Goal: Transaction & Acquisition: Purchase product/service

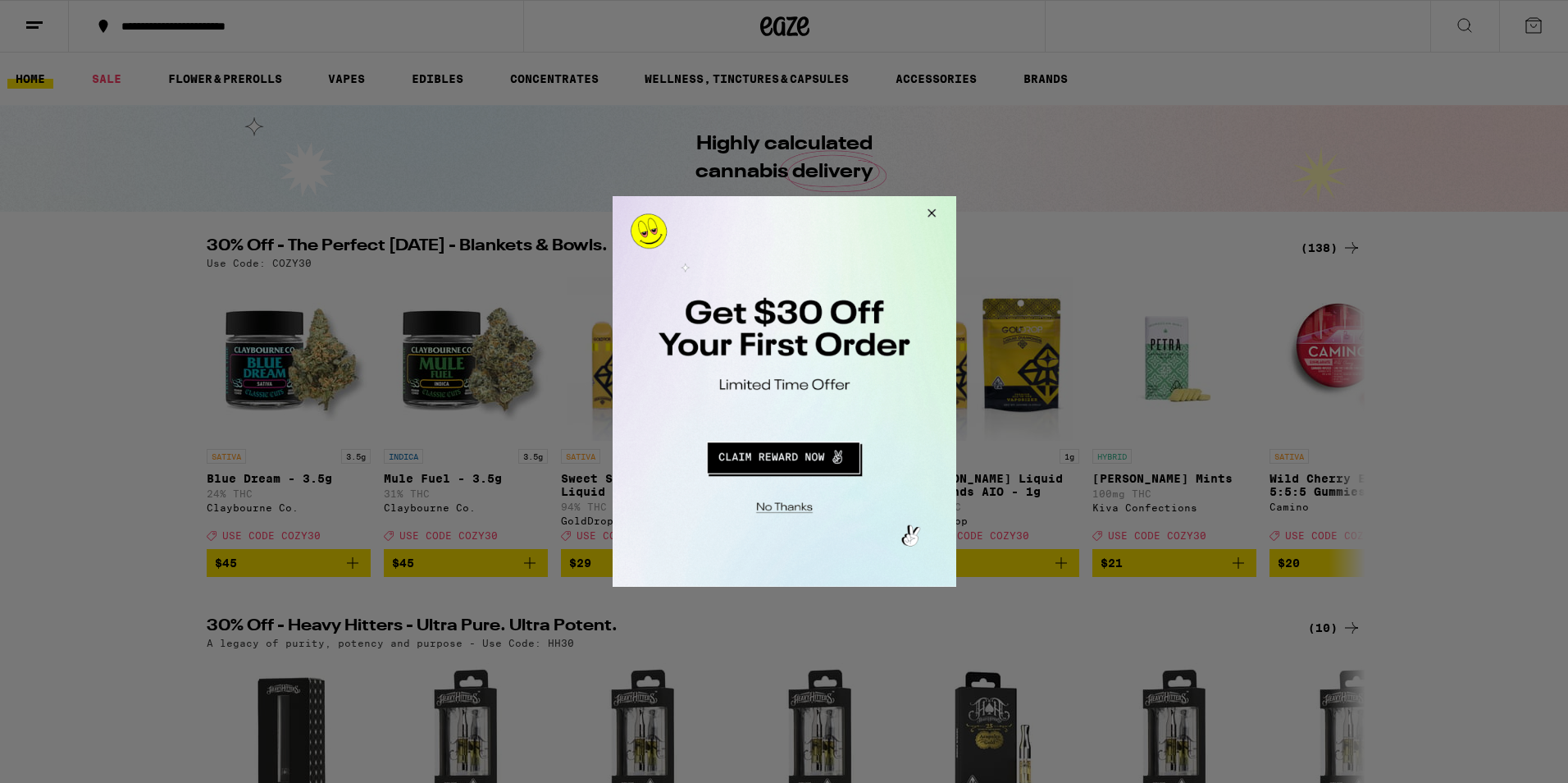
click at [934, 211] on button "Close Modal" at bounding box center [928, 216] width 44 height 39
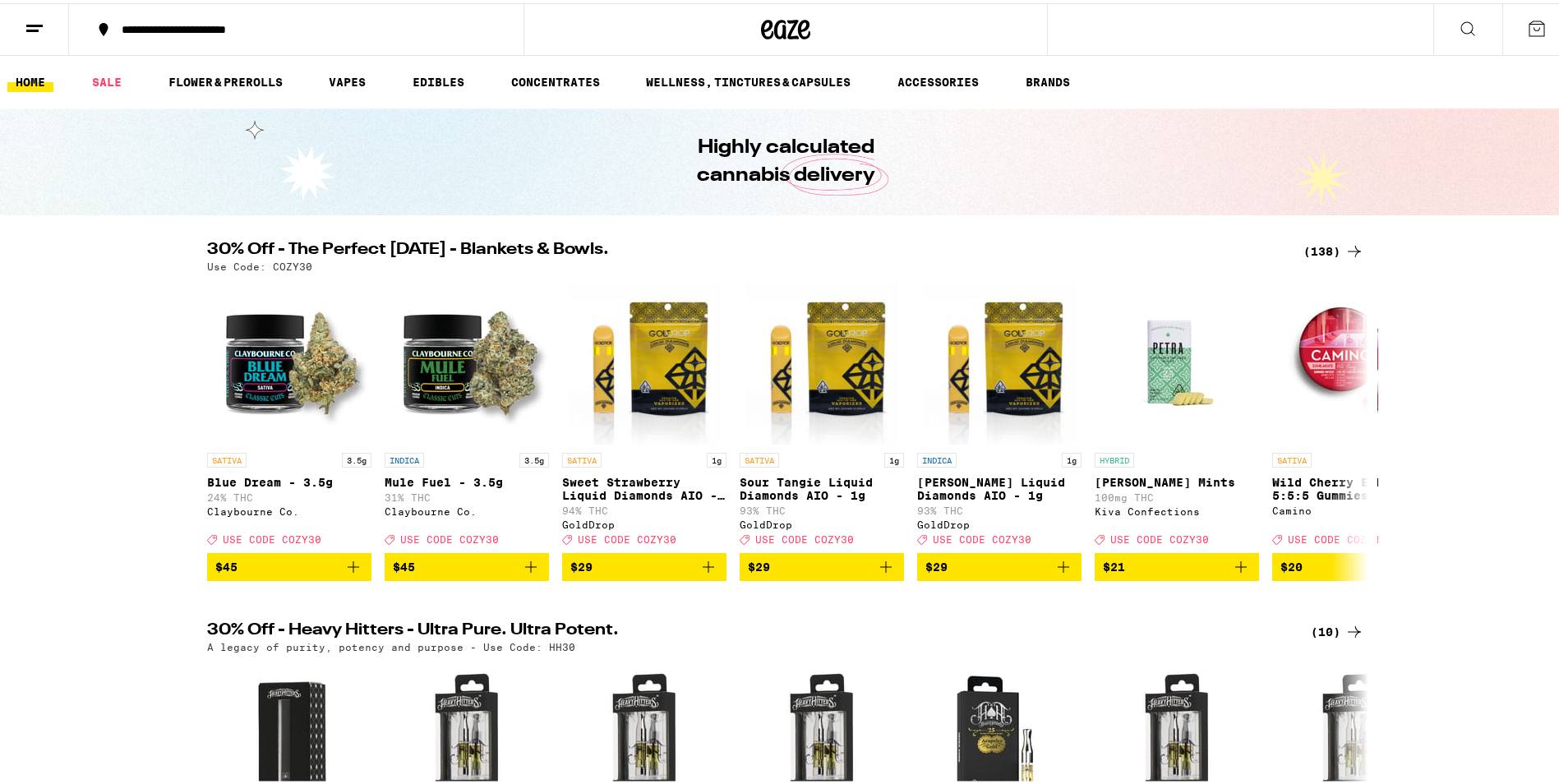
click at [34, 33] on icon at bounding box center [34, 25] width 20 height 20
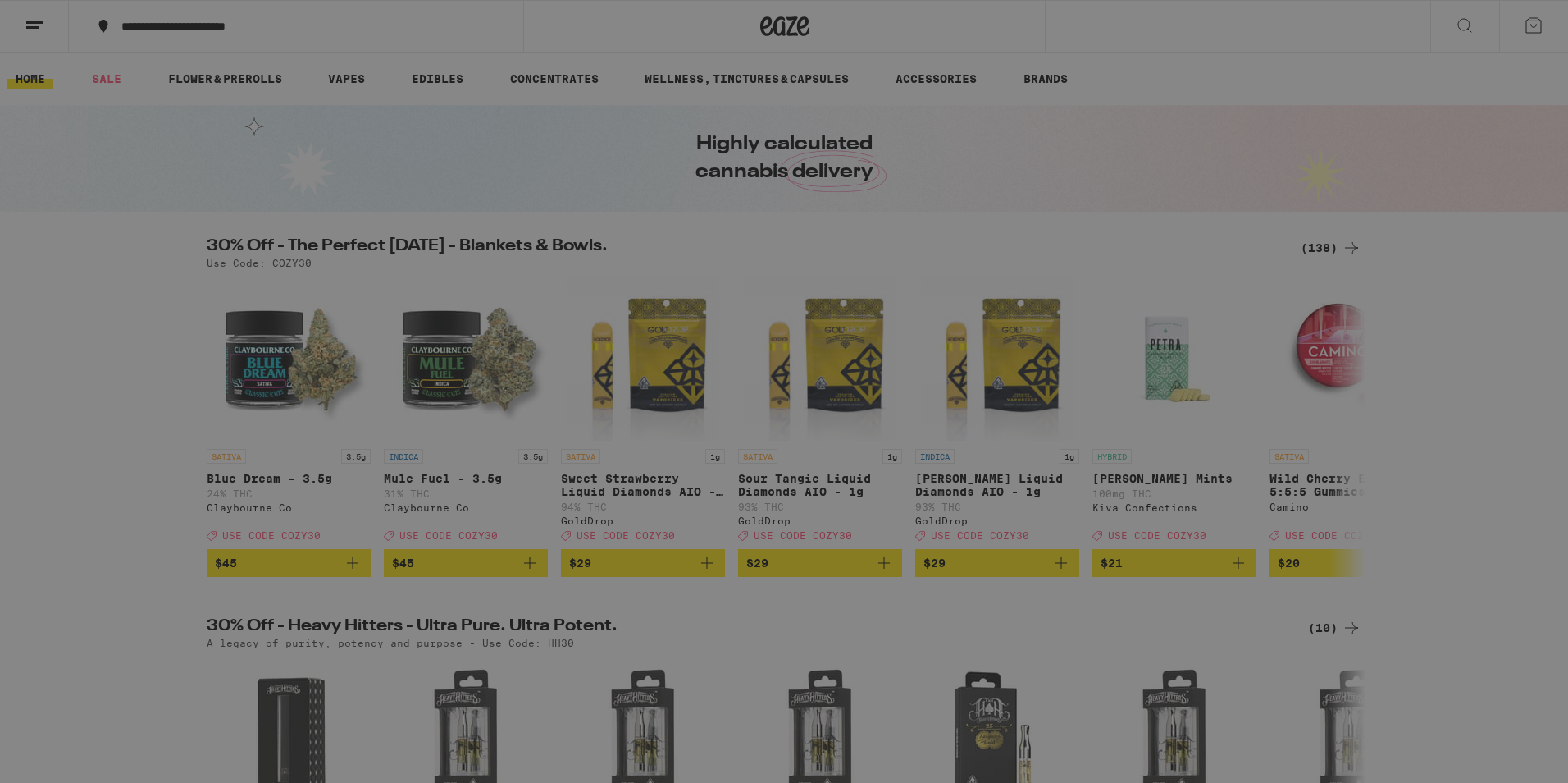
click at [144, 89] on button "Log In" at bounding box center [227, 87] width 288 height 33
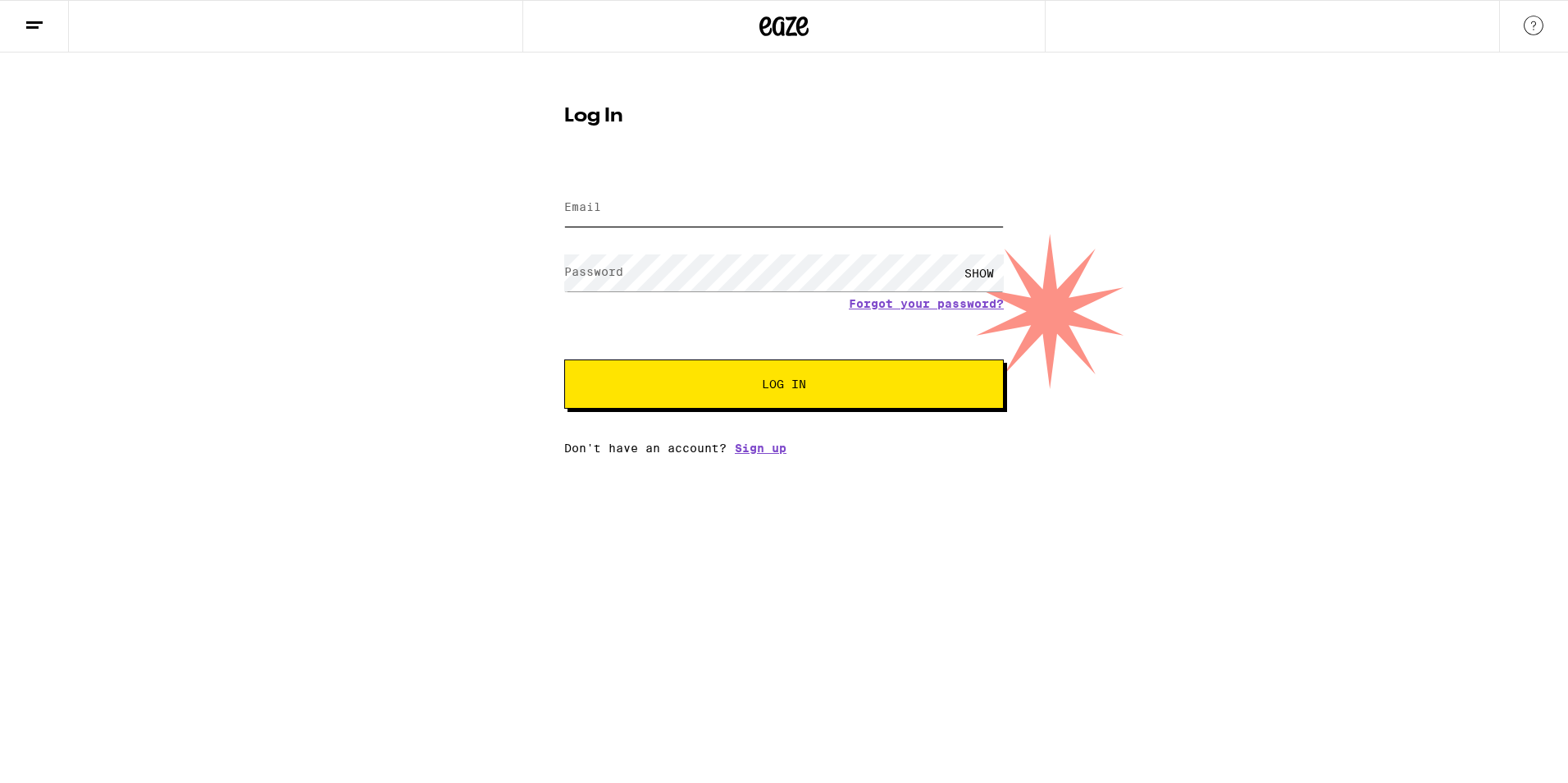
click at [615, 210] on input "Email" at bounding box center [784, 207] width 439 height 37
type input "[PERSON_NAME][EMAIL_ADDRESS][DOMAIN_NAME]"
click at [638, 389] on span "Log In" at bounding box center [784, 384] width 307 height 12
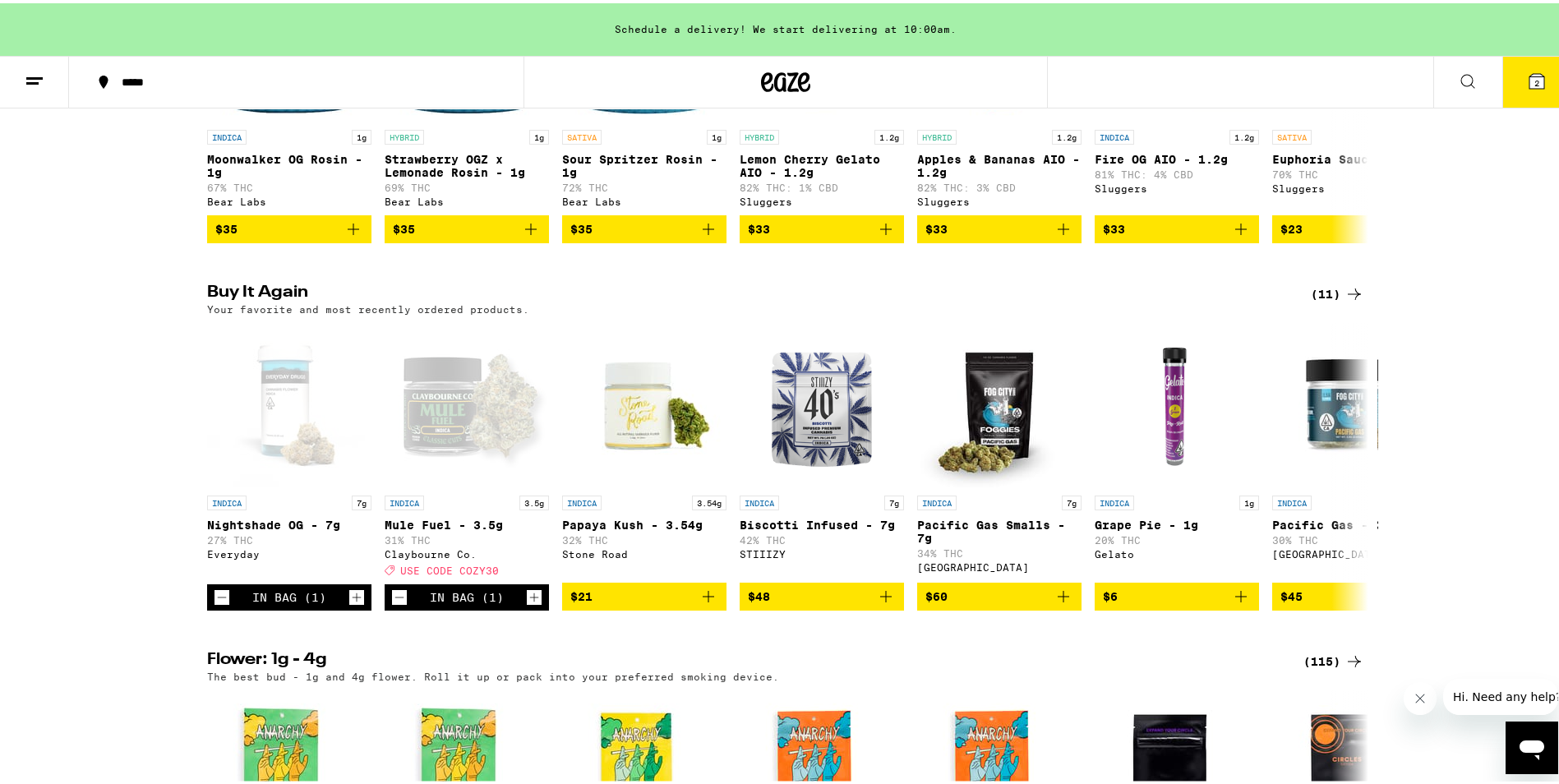
scroll to position [1561, 0]
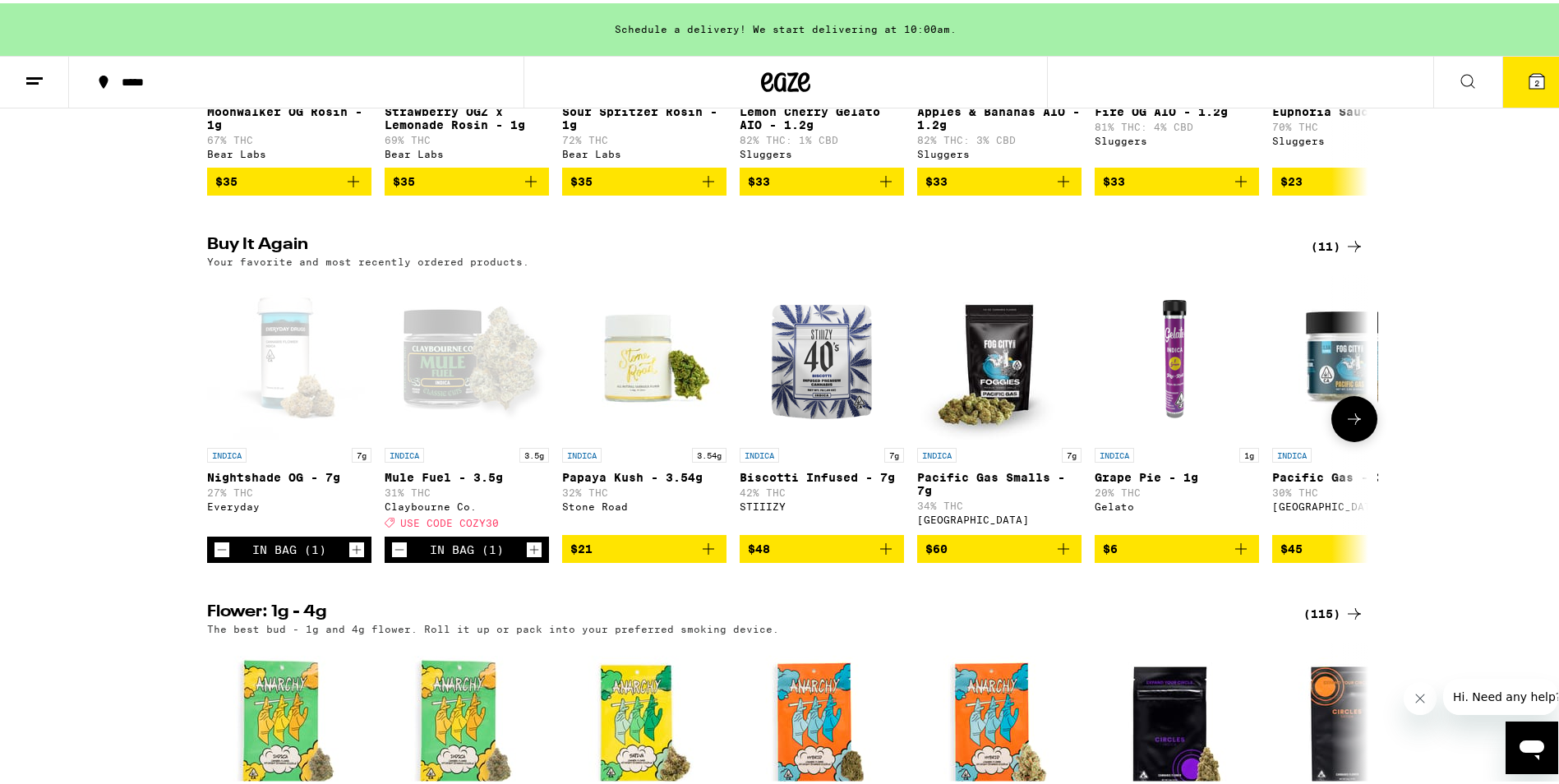
click at [533, 556] on icon "Increment" at bounding box center [534, 546] width 14 height 20
click at [535, 556] on icon "Increment" at bounding box center [534, 546] width 14 height 20
click at [1332, 253] on div "(11)" at bounding box center [1337, 243] width 53 height 20
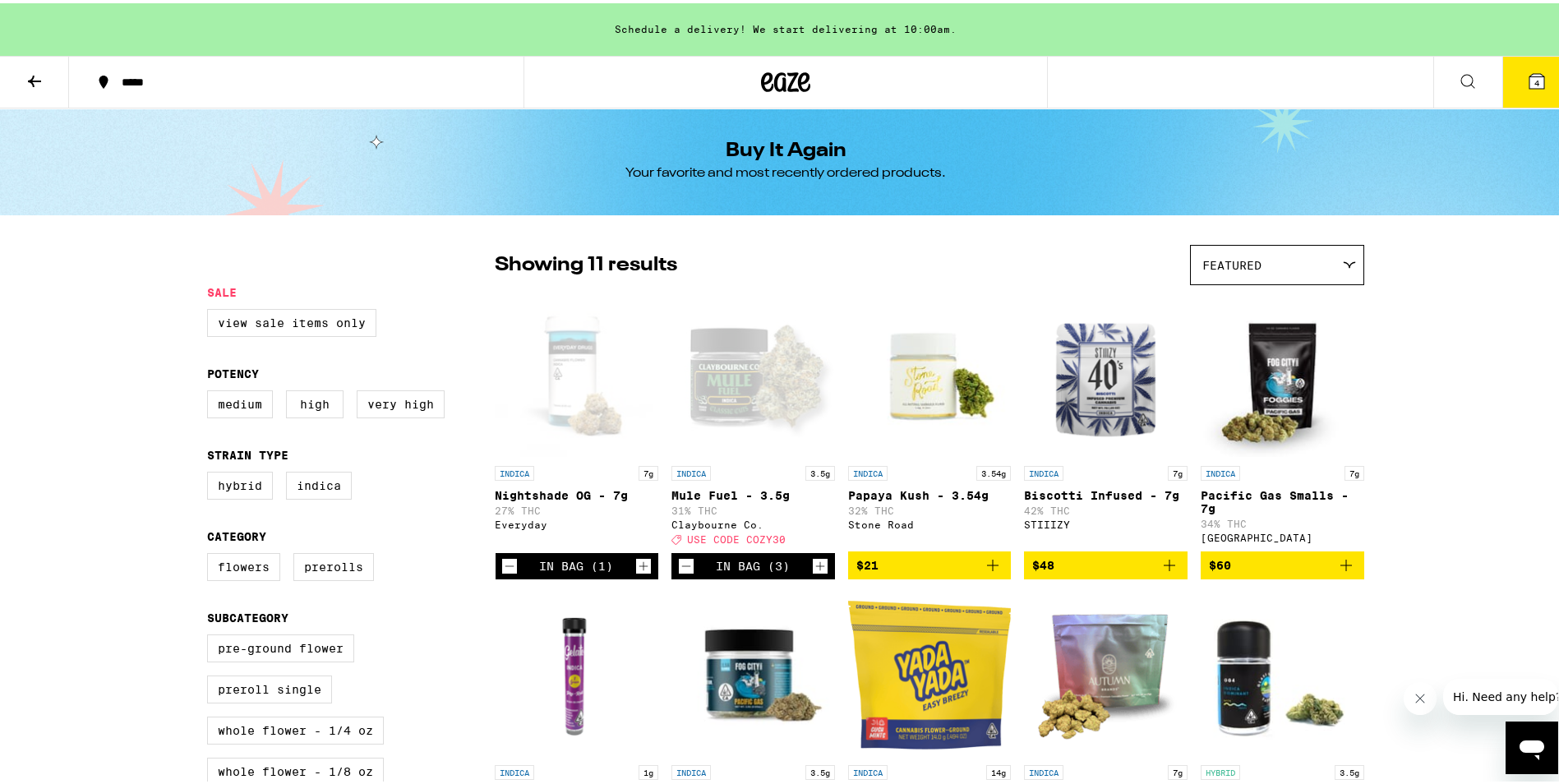
click at [504, 572] on icon "Decrement" at bounding box center [509, 563] width 14 height 20
click at [42, 77] on icon at bounding box center [34, 78] width 20 height 20
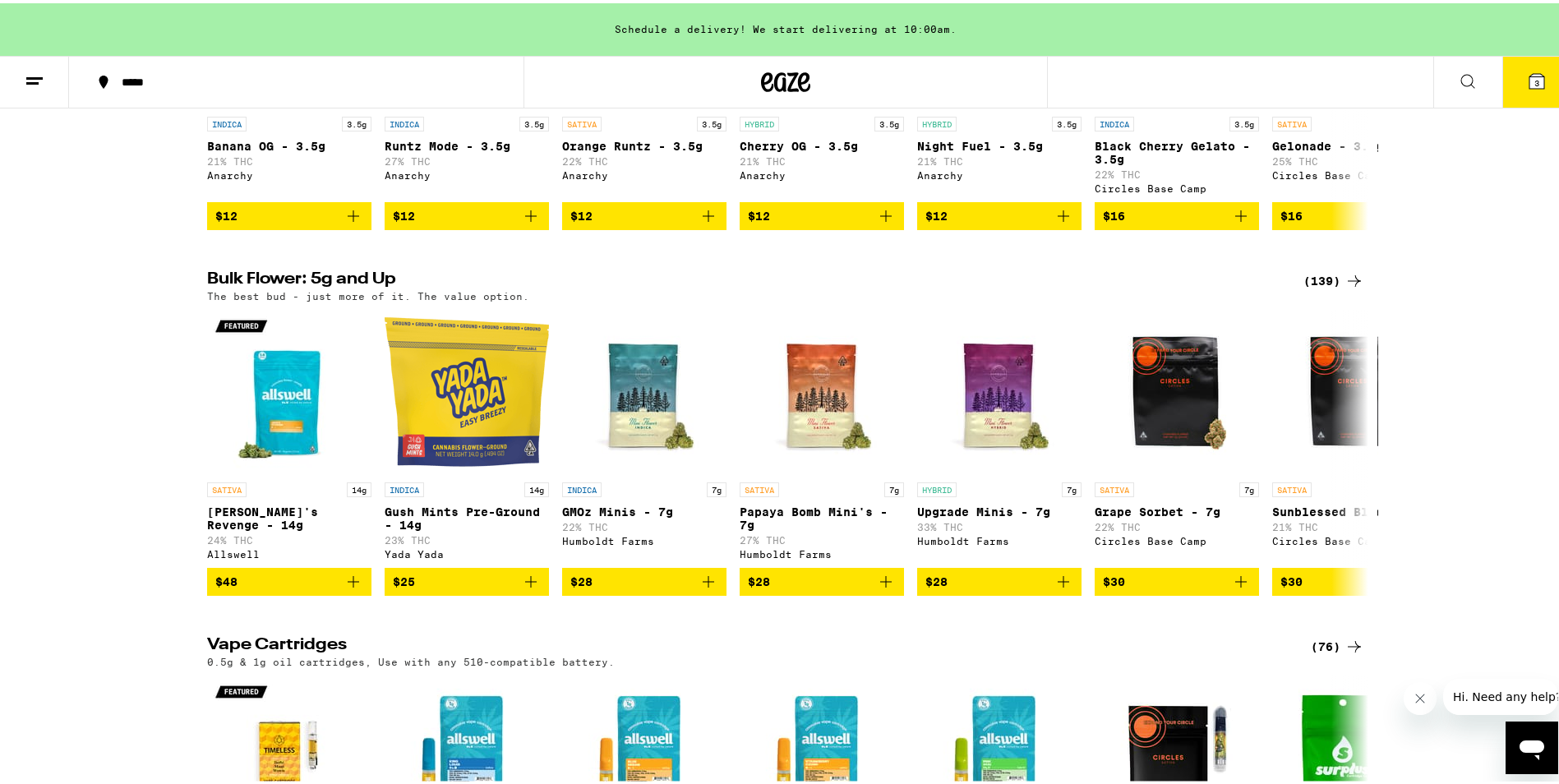
scroll to position [2300, 0]
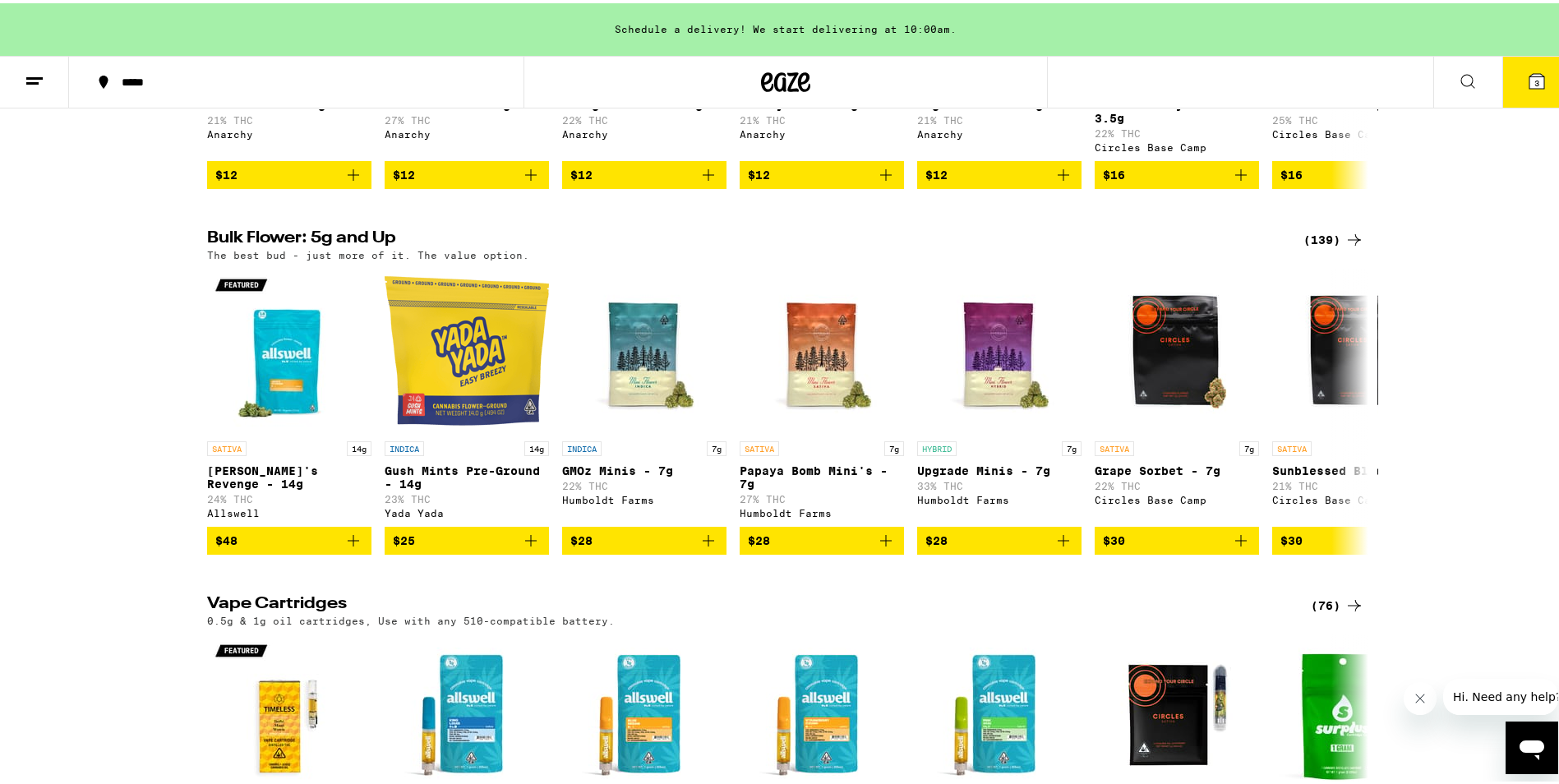
click at [1330, 246] on div "(139)" at bounding box center [1334, 236] width 61 height 20
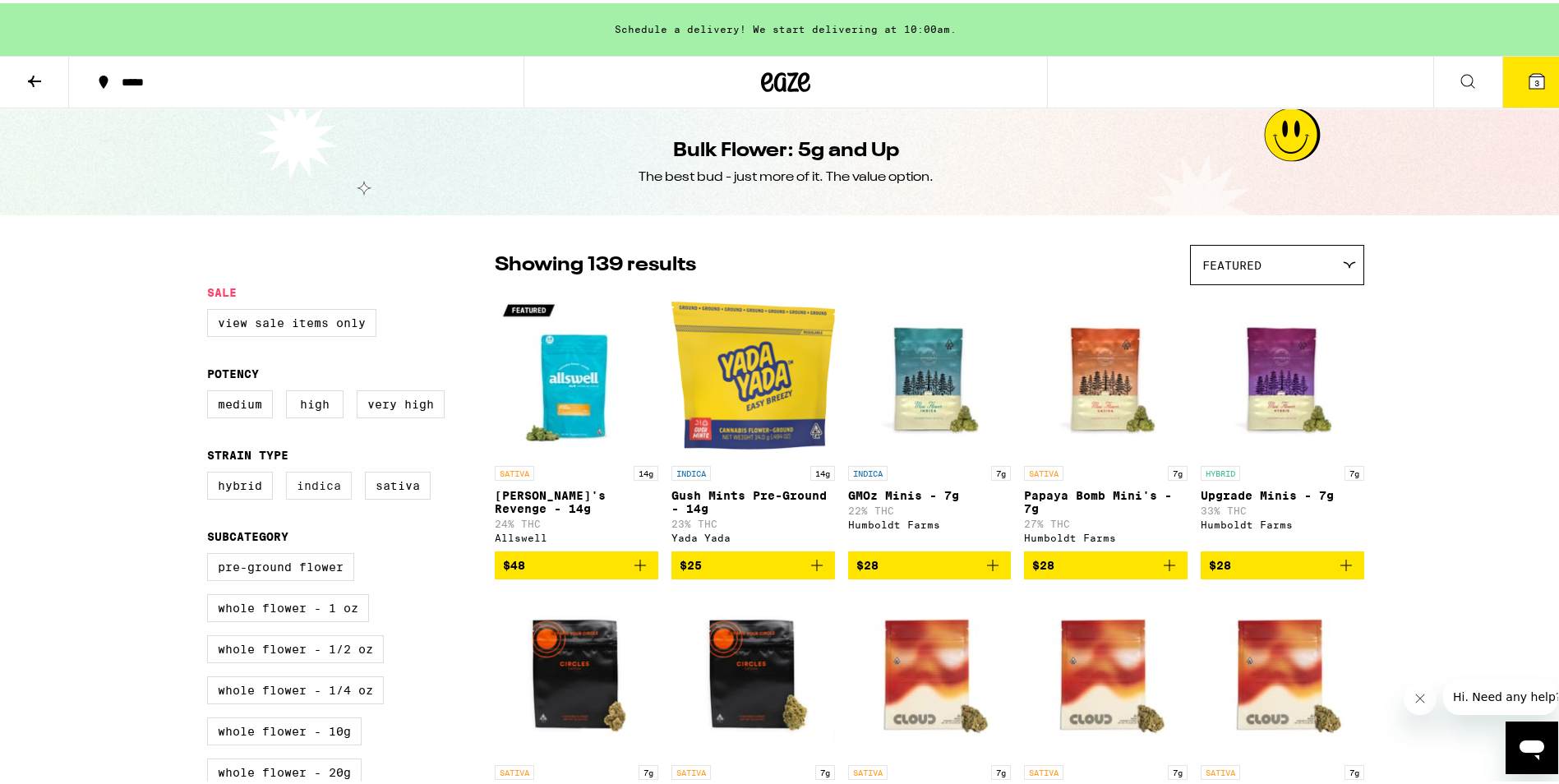
click at [321, 492] on label "Indica" at bounding box center [318, 481] width 66 height 28
click at [211, 471] on input "Indica" at bounding box center [210, 471] width 1 height 1
checkbox input "true"
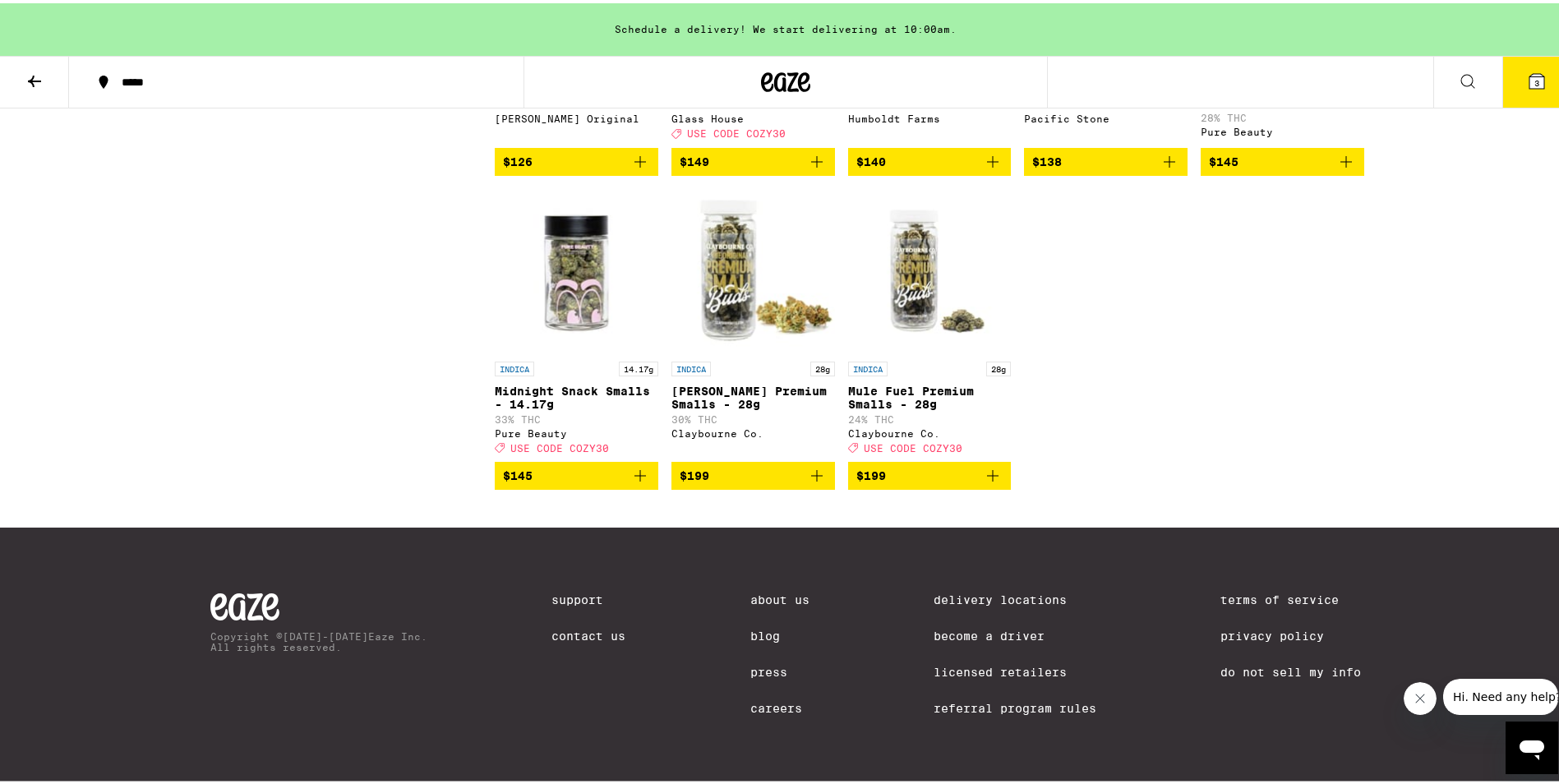
scroll to position [2546, 0]
click at [33, 76] on icon at bounding box center [34, 77] width 13 height 12
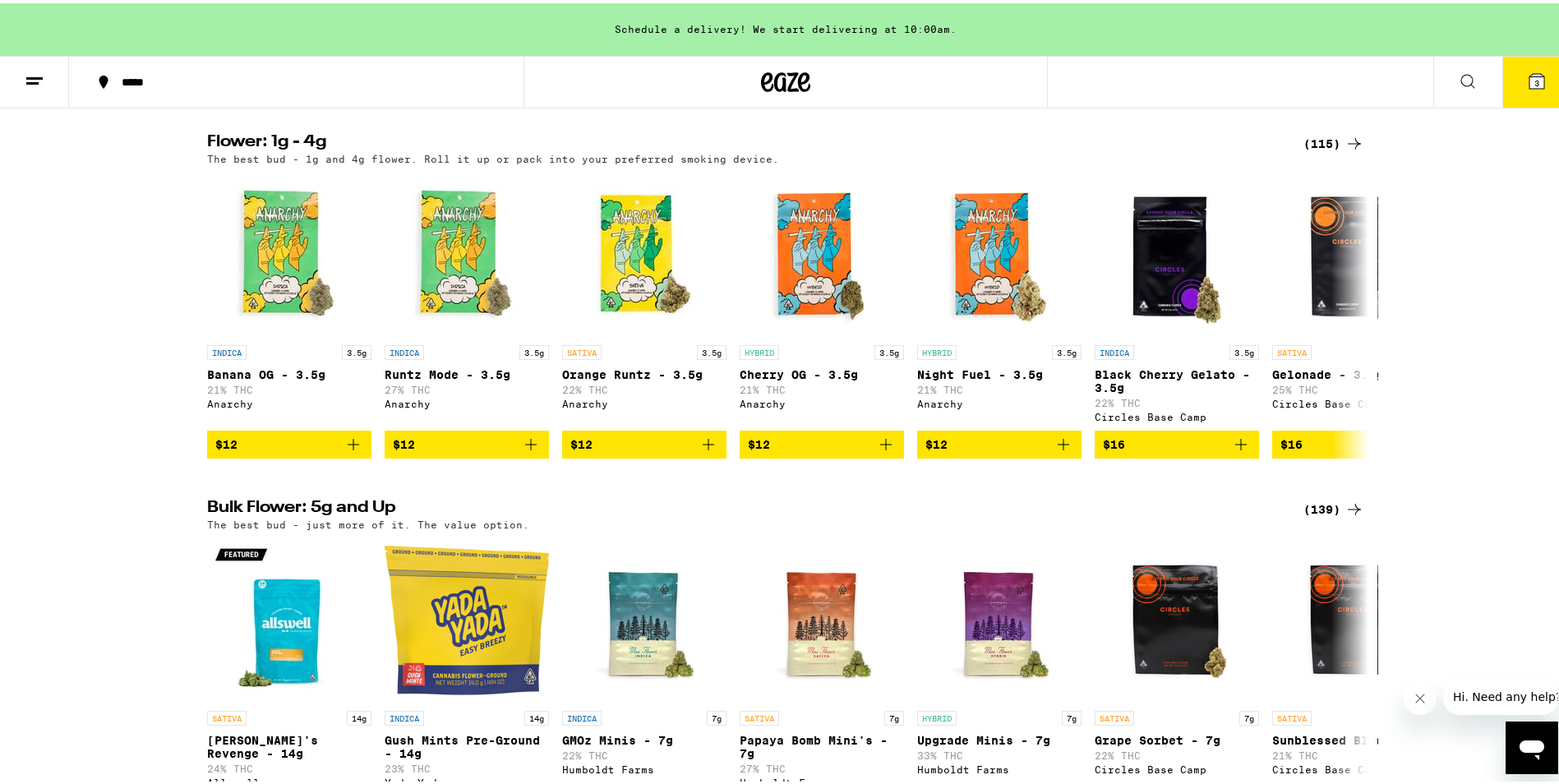
scroll to position [1971, 0]
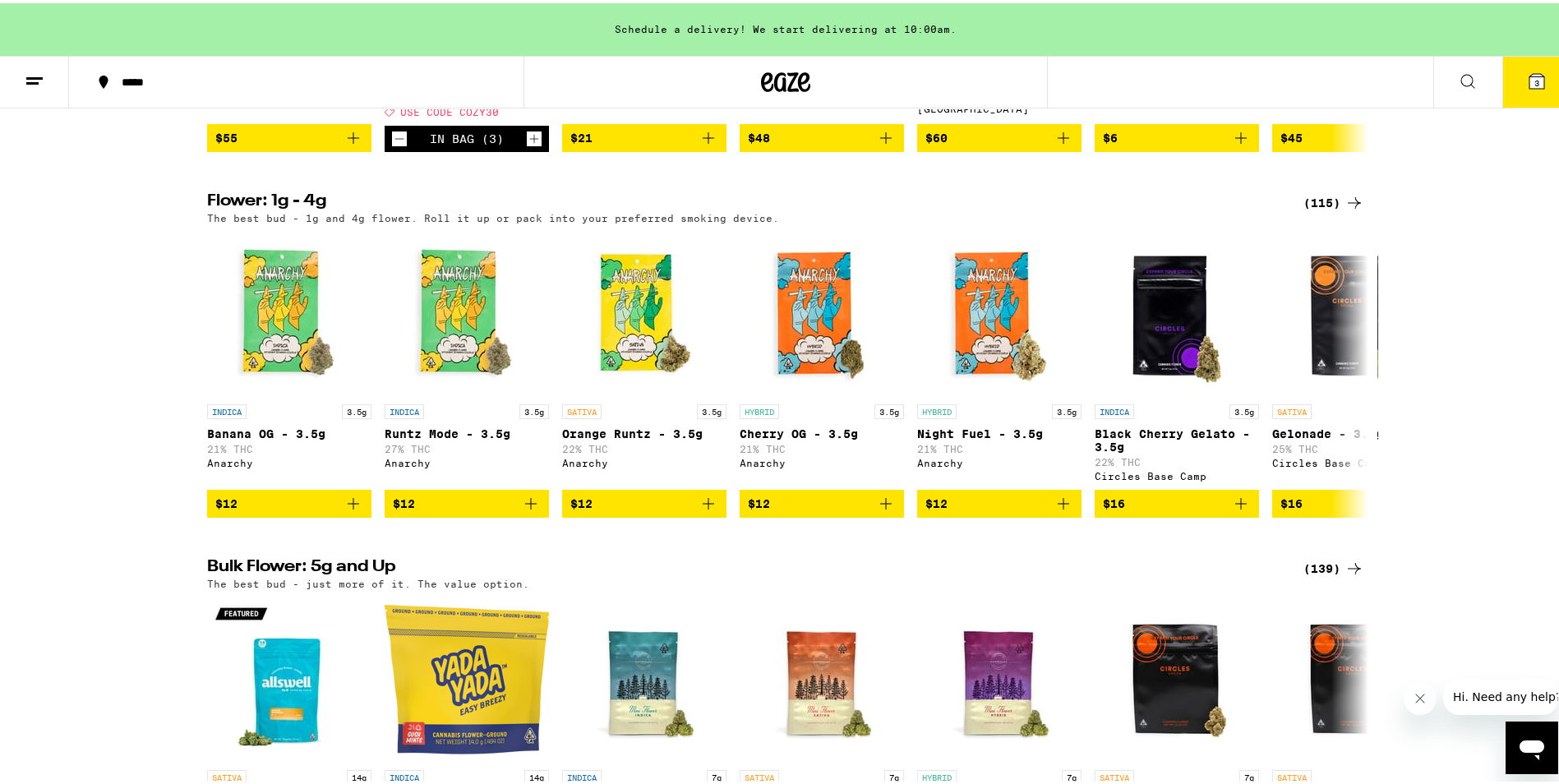
click at [1332, 209] on div "(115)" at bounding box center [1334, 199] width 61 height 20
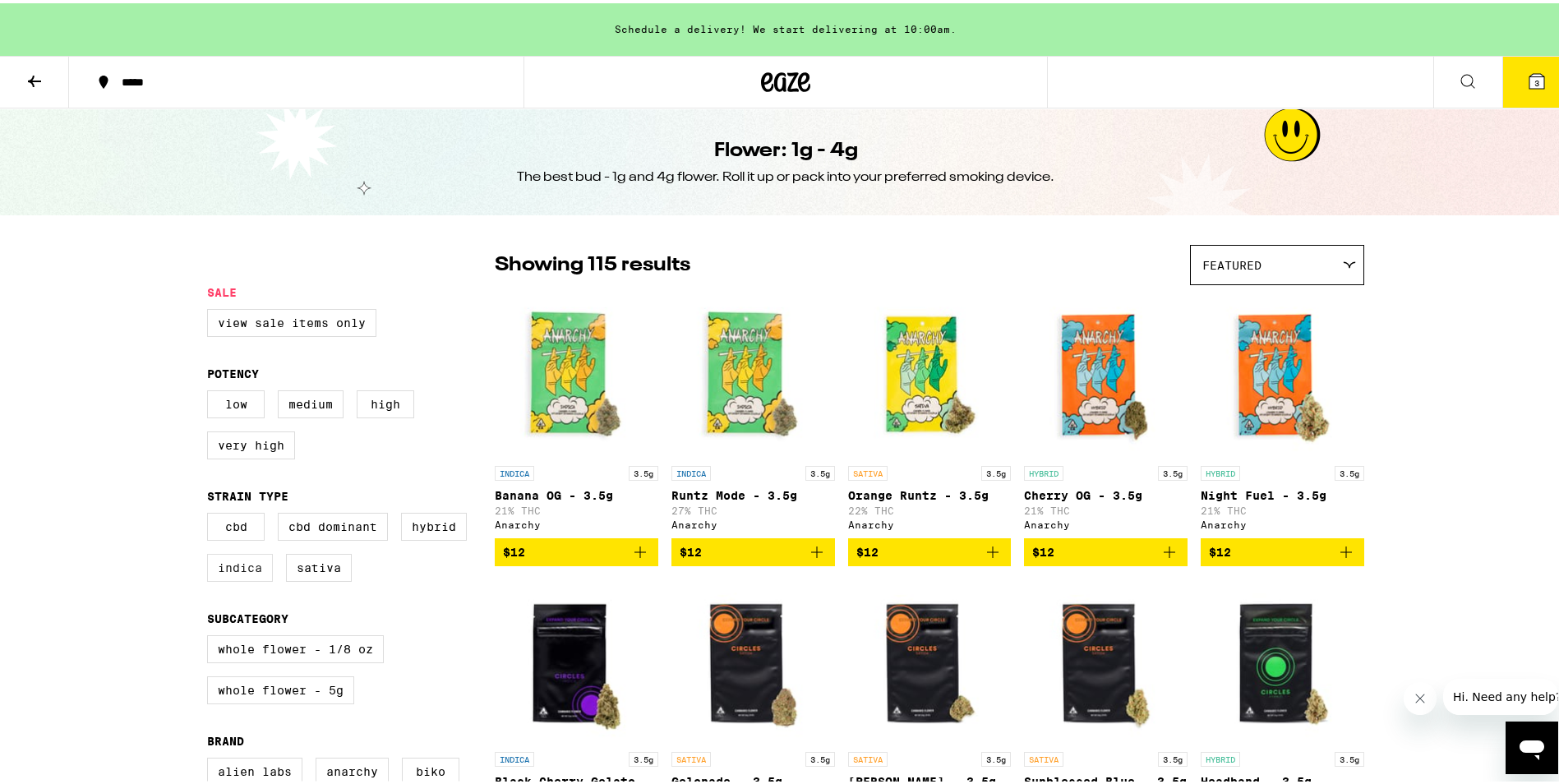
click at [226, 576] on label "Indica" at bounding box center [239, 564] width 66 height 28
click at [211, 513] on input "Indica" at bounding box center [210, 512] width 1 height 1
checkbox input "true"
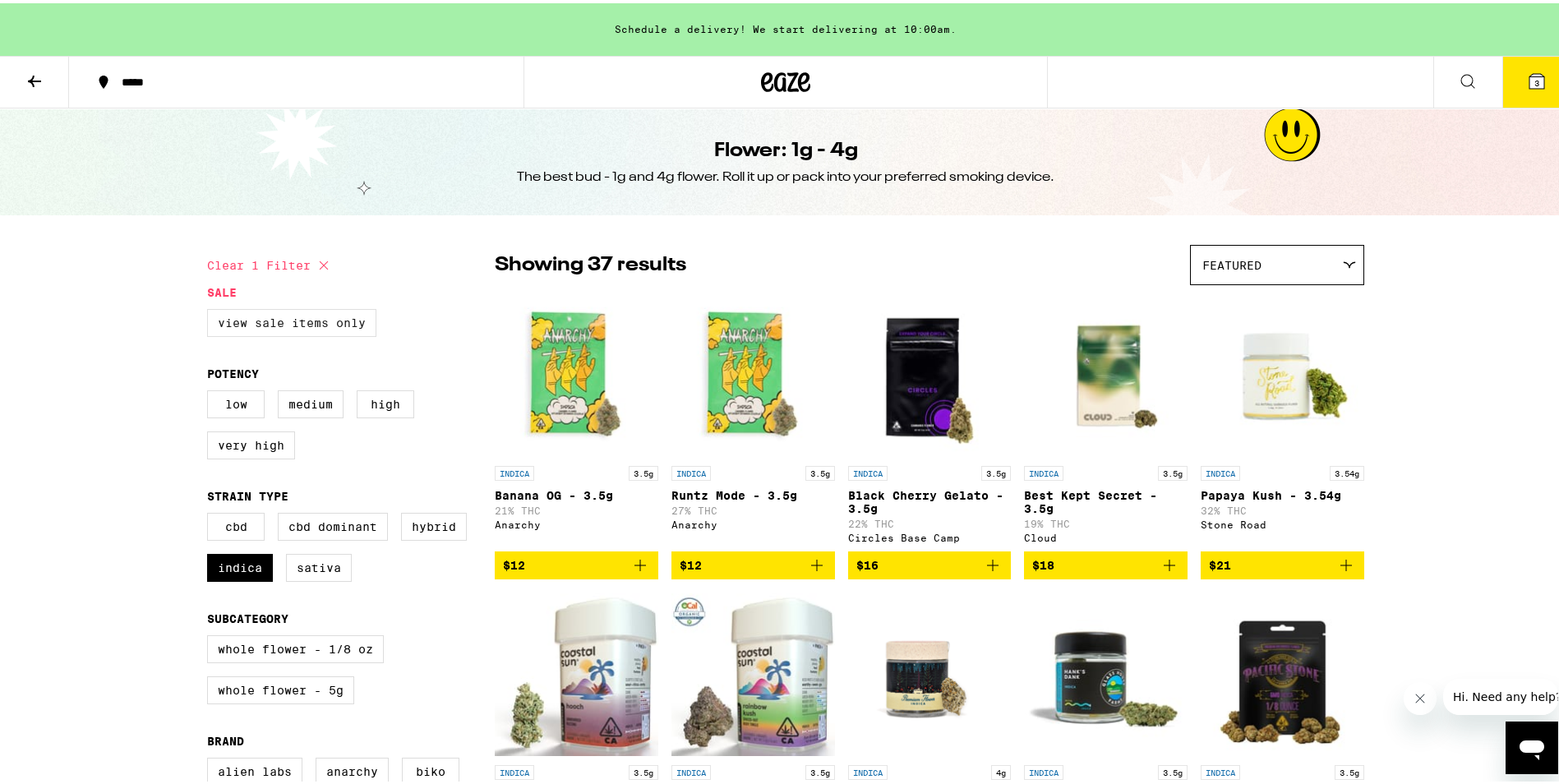
click at [309, 322] on label "View Sale Items Only" at bounding box center [291, 319] width 169 height 28
click at [211, 309] on input "View Sale Items Only" at bounding box center [210, 308] width 1 height 1
checkbox input "true"
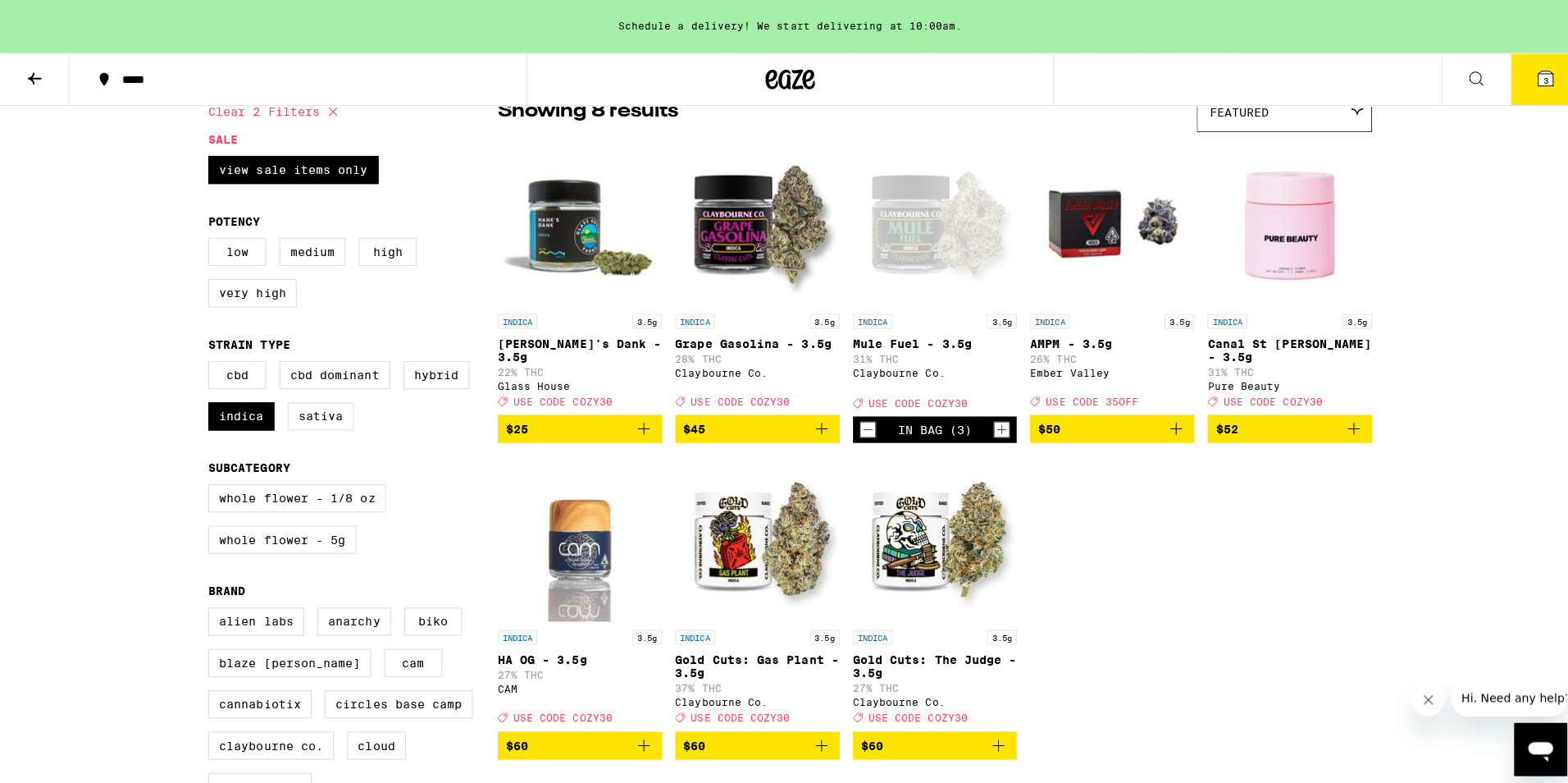
scroll to position [164, 0]
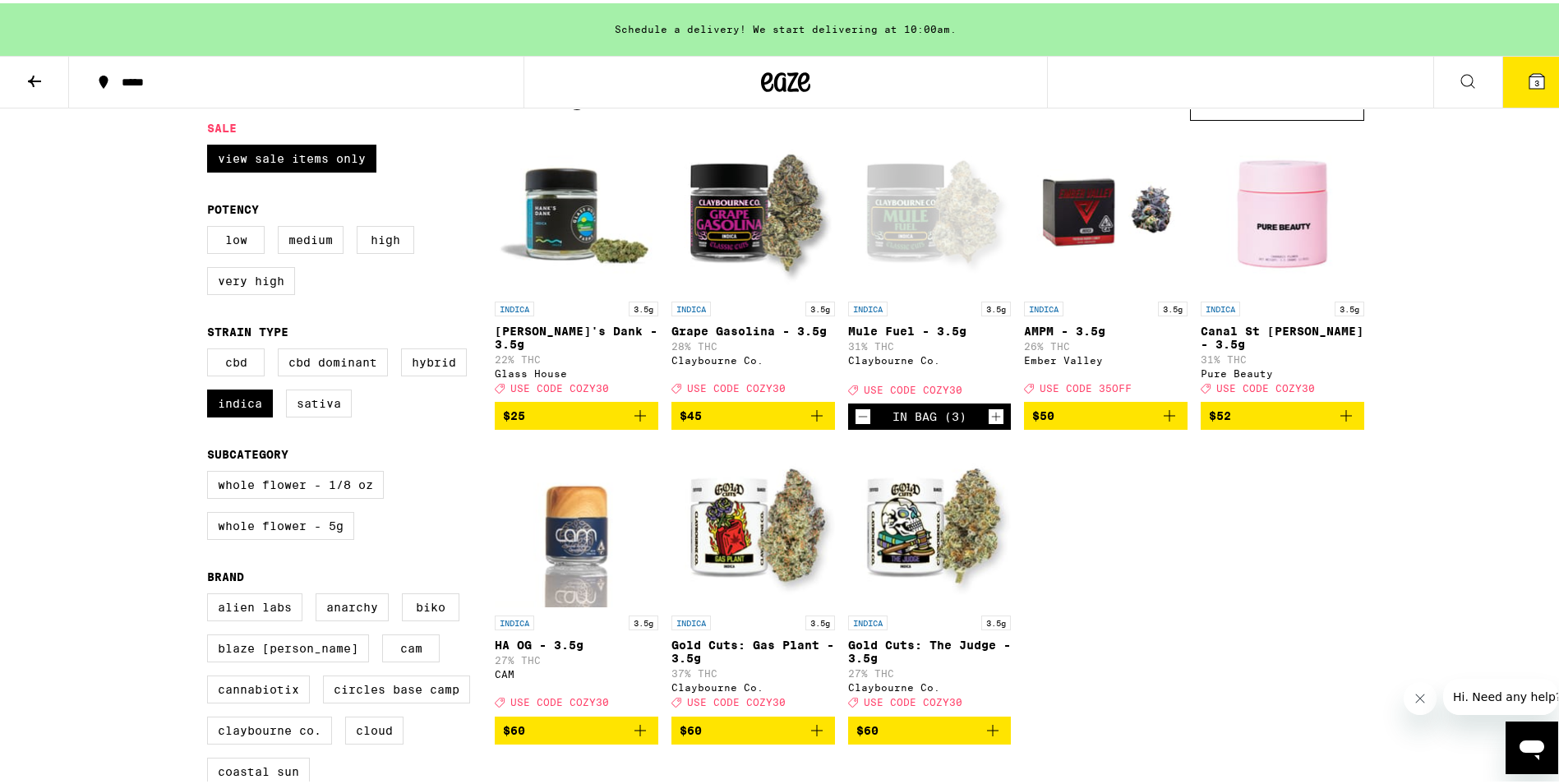
click at [1521, 77] on button "3" at bounding box center [1537, 78] width 69 height 51
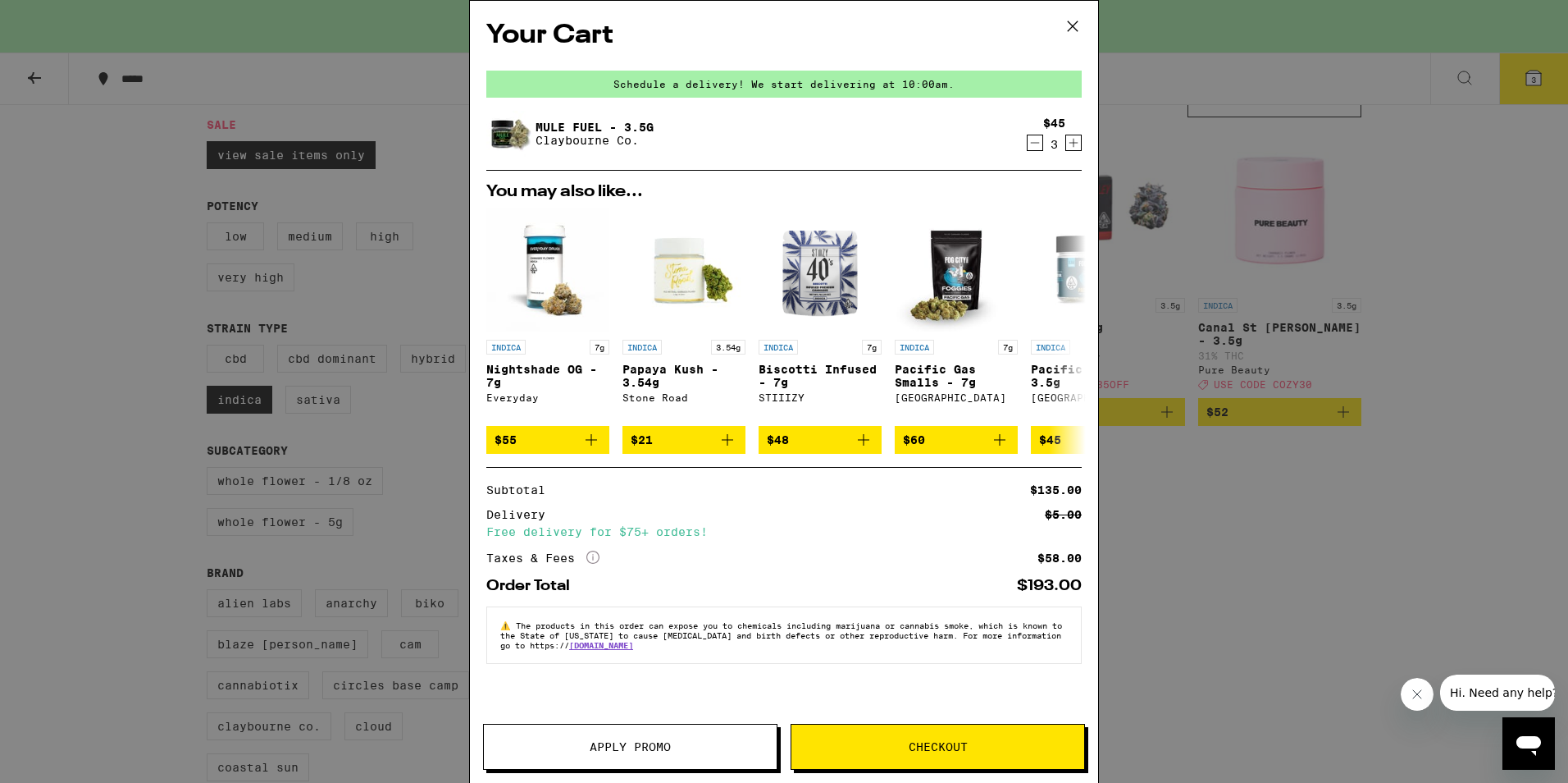
click at [654, 751] on span "Apply Promo" at bounding box center [630, 746] width 82 height 12
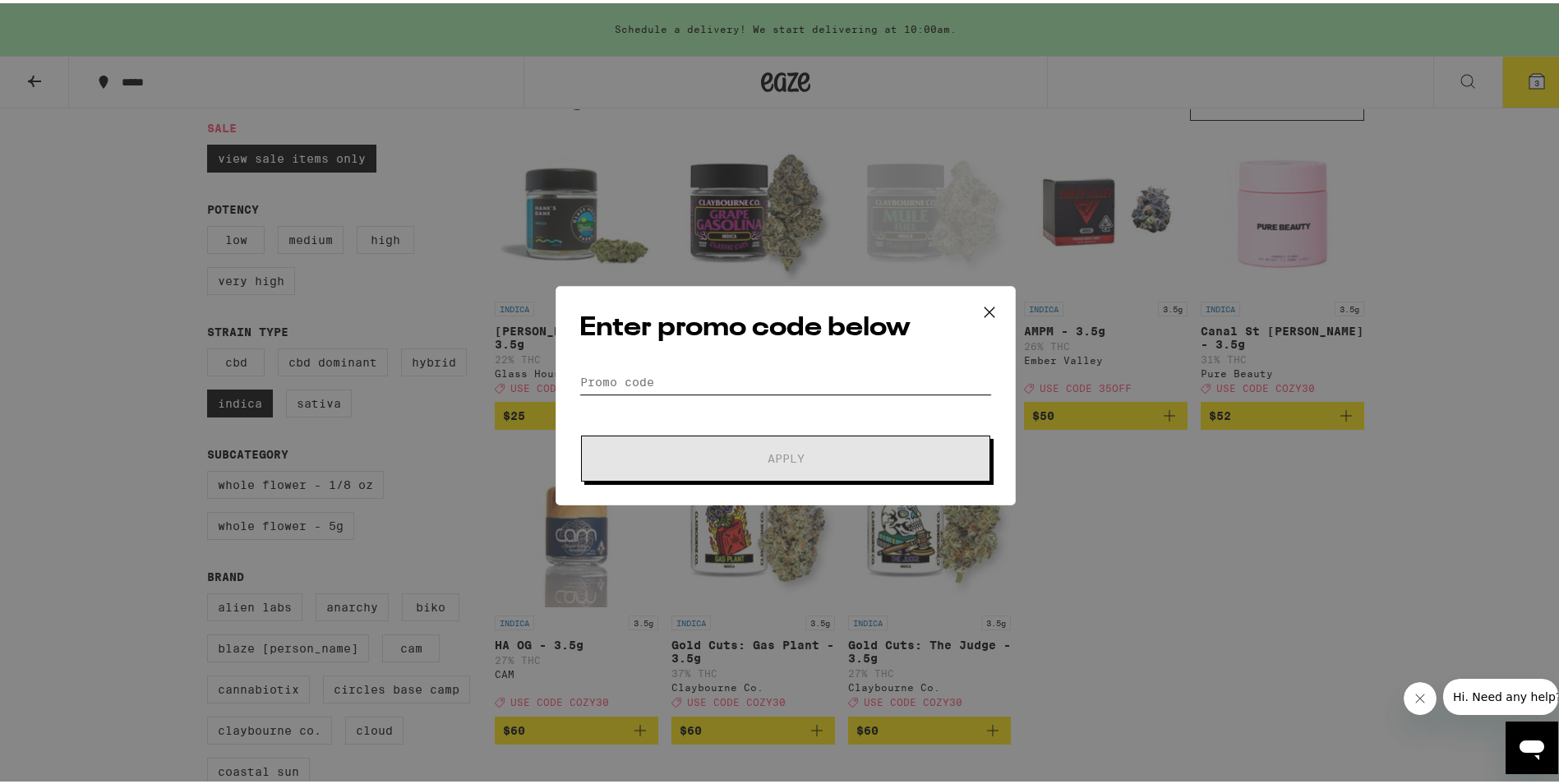
click at [656, 383] on input "Promo Code" at bounding box center [785, 378] width 412 height 24
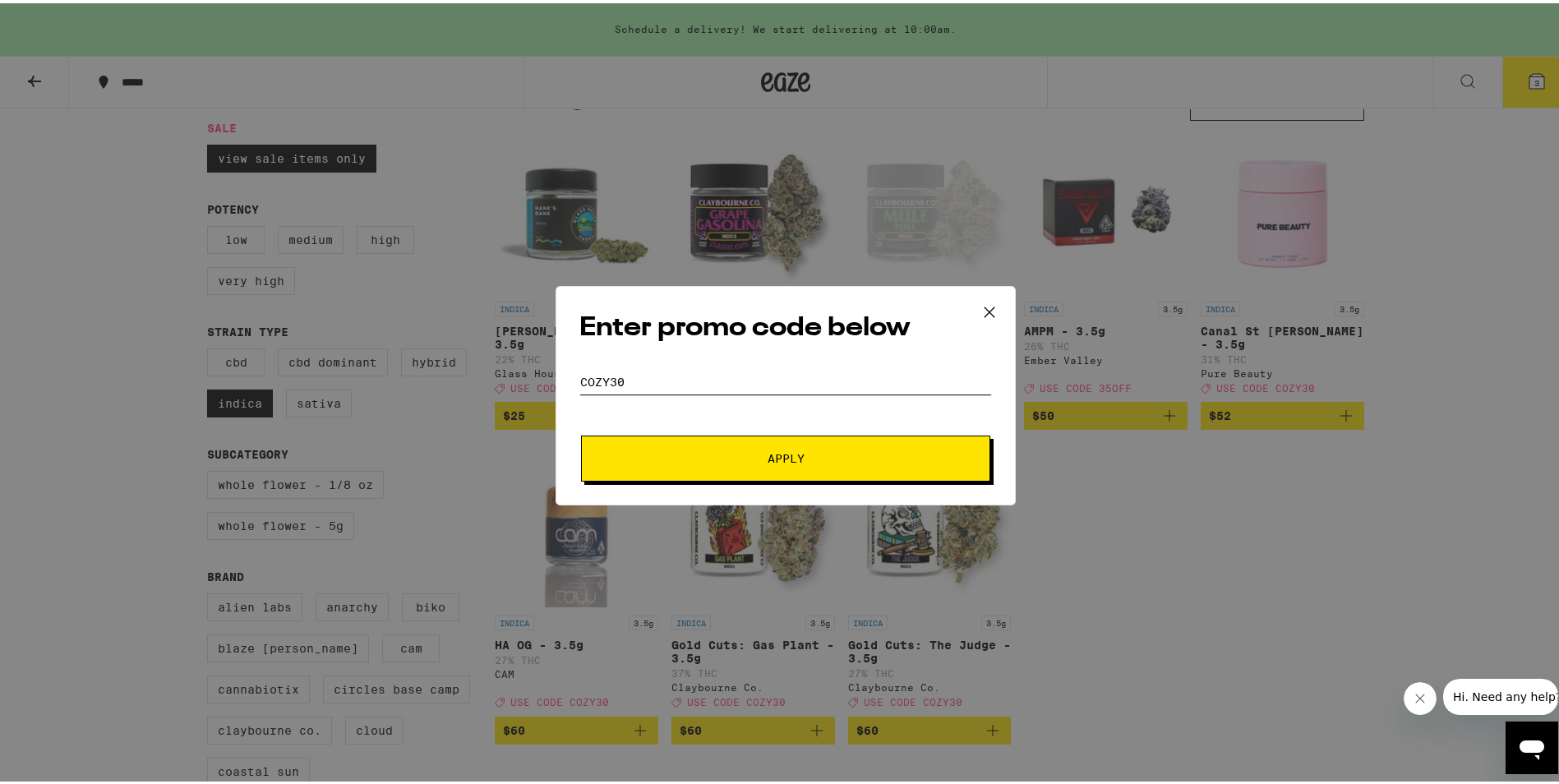
type input "cozy30"
click at [633, 462] on button "Apply" at bounding box center [785, 454] width 409 height 46
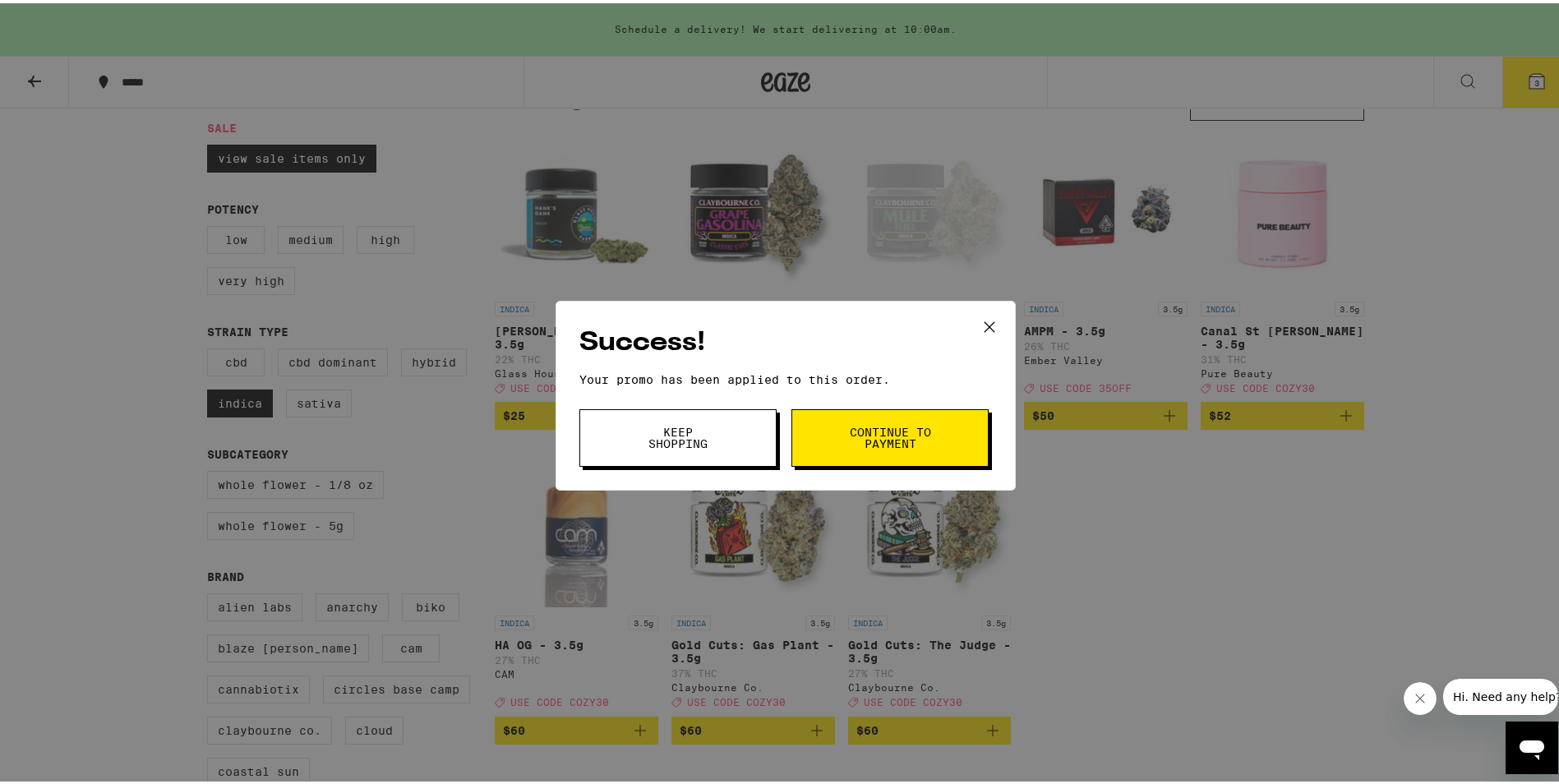
click at [746, 431] on button "Keep Shopping" at bounding box center [678, 435] width 198 height 57
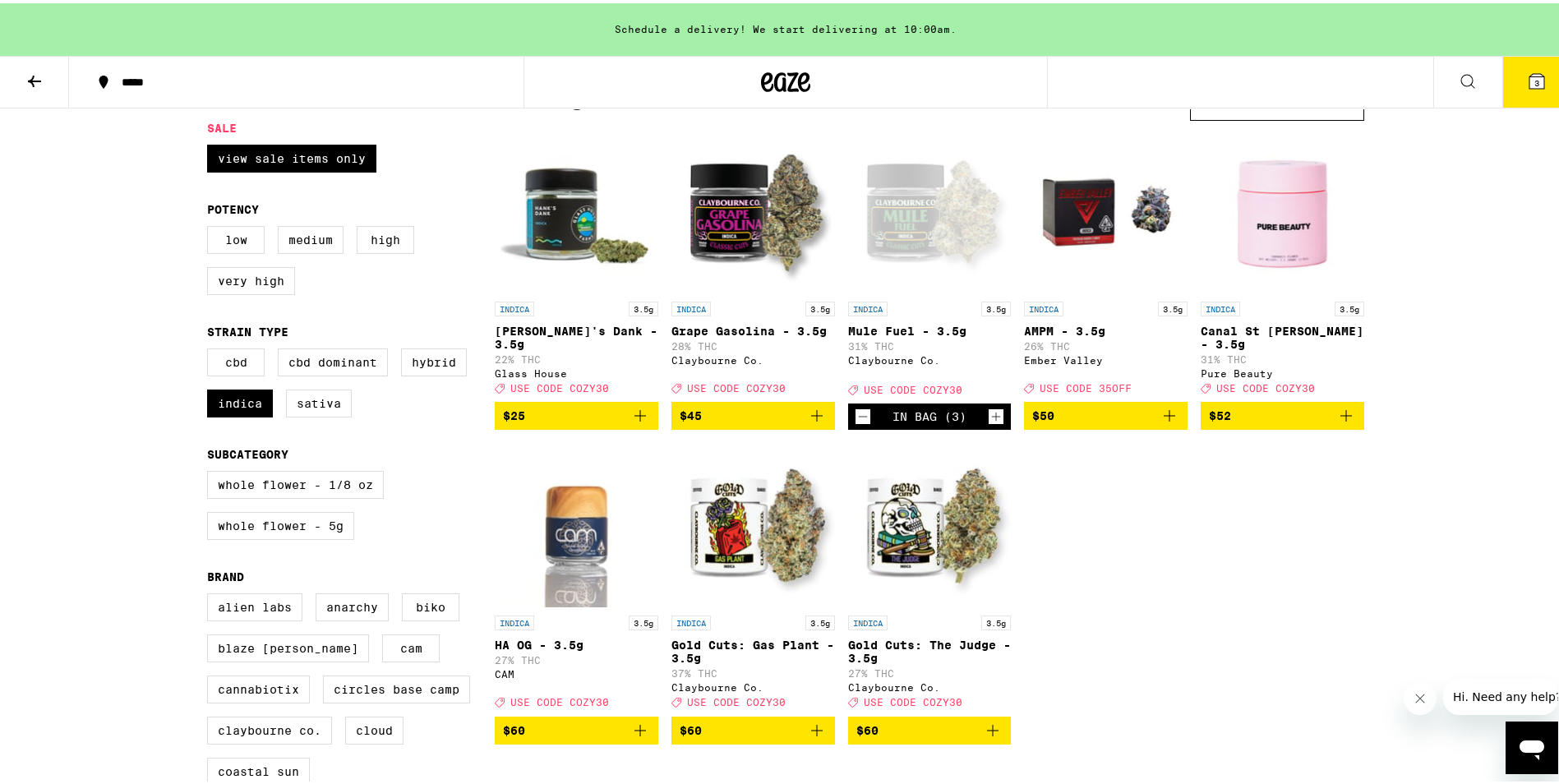
click at [1536, 77] on button "3" at bounding box center [1537, 78] width 69 height 51
